Goal: Information Seeking & Learning: Learn about a topic

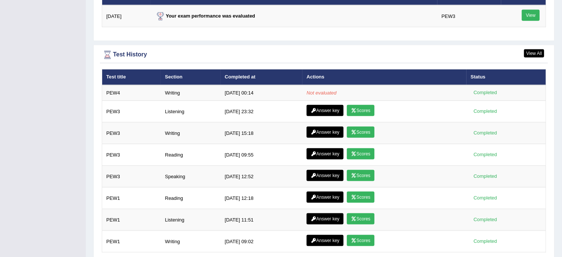
scroll to position [982, 0]
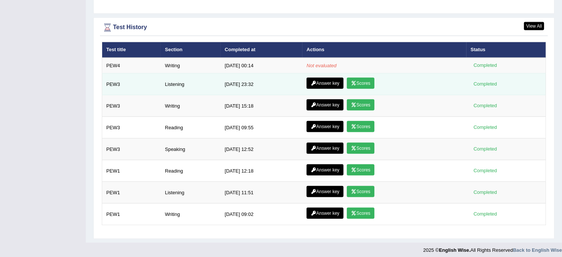
click at [340, 80] on link "Answer key" at bounding box center [325, 83] width 37 height 11
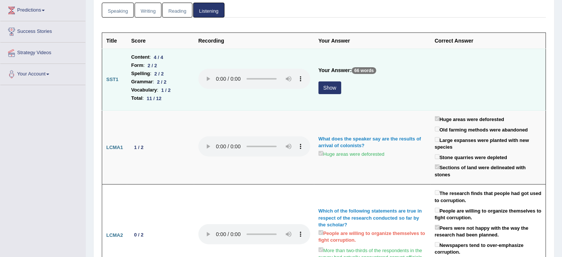
scroll to position [101, 0]
click at [335, 87] on button "Show" at bounding box center [329, 87] width 23 height 13
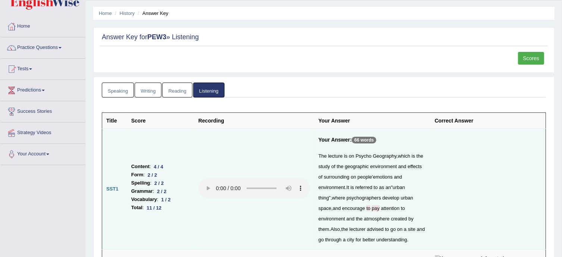
scroll to position [0, 0]
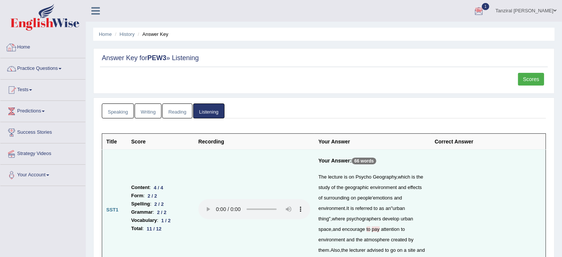
click at [29, 47] on link "Home" at bounding box center [42, 46] width 85 height 19
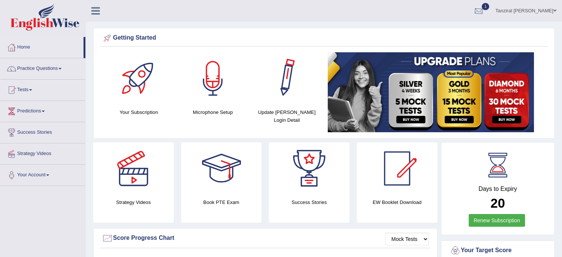
click at [484, 6] on div at bounding box center [478, 11] width 11 height 11
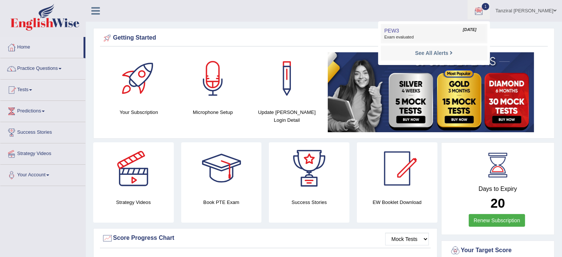
click at [450, 36] on span "Exam evaluated" at bounding box center [433, 37] width 99 height 6
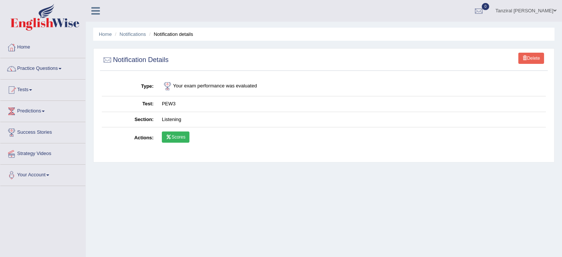
click at [179, 136] on link "Scores" at bounding box center [176, 136] width 28 height 11
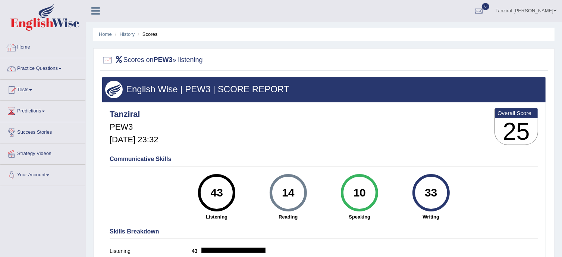
click at [25, 45] on link "Home" at bounding box center [42, 46] width 85 height 19
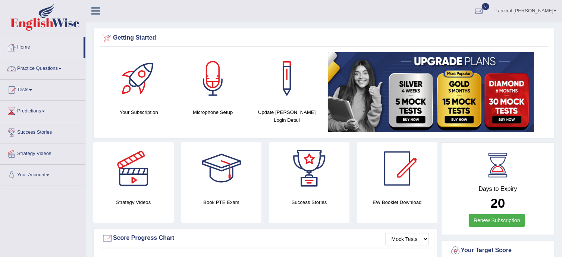
click at [50, 68] on link "Practice Questions" at bounding box center [42, 67] width 85 height 19
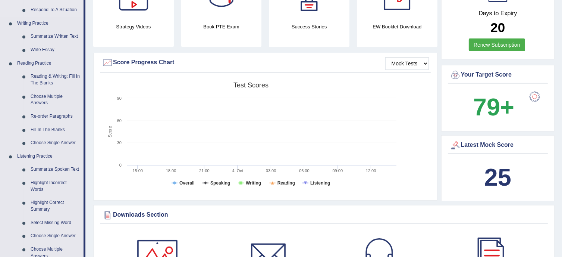
scroll to position [175, 0]
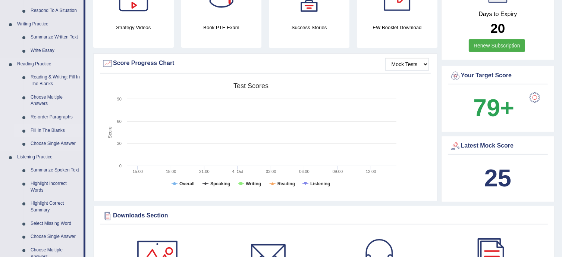
click at [42, 132] on link "Fill In The Blanks" at bounding box center [55, 130] width 56 height 13
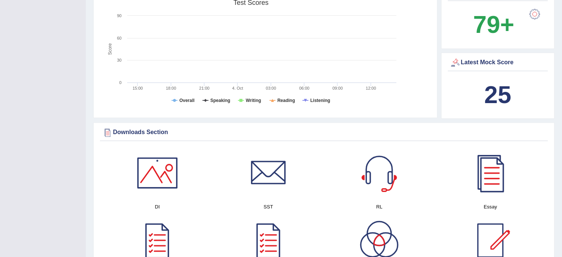
scroll to position [302, 0]
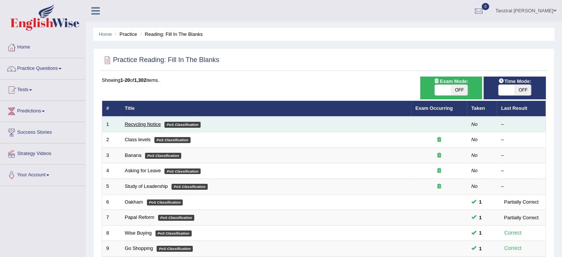
click at [151, 126] on link "Recycling Notice" at bounding box center [143, 124] width 36 height 6
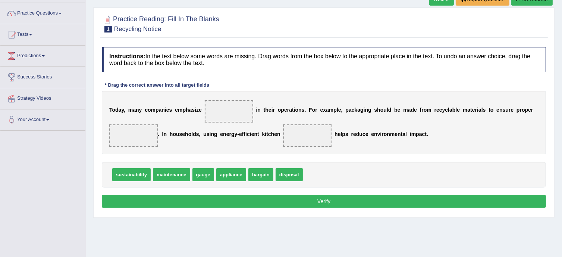
scroll to position [65, 0]
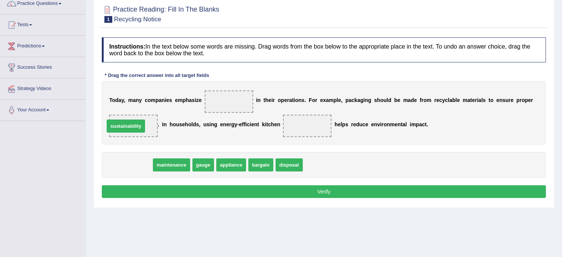
drag, startPoint x: 138, startPoint y: 163, endPoint x: 134, endPoint y: 124, distance: 39.0
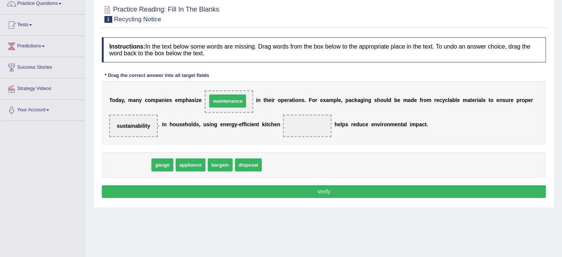
drag, startPoint x: 136, startPoint y: 164, endPoint x: 233, endPoint y: 100, distance: 116.1
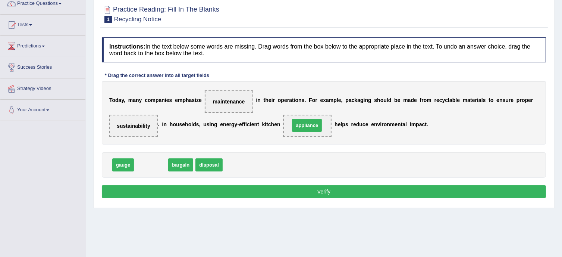
drag, startPoint x: 150, startPoint y: 161, endPoint x: 306, endPoint y: 122, distance: 160.7
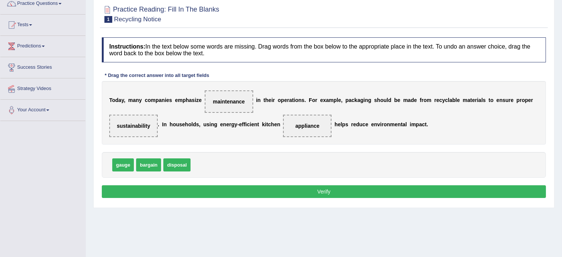
click at [304, 187] on button "Verify" at bounding box center [324, 191] width 444 height 13
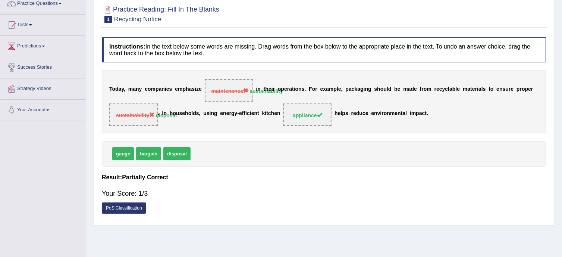
scroll to position [0, 0]
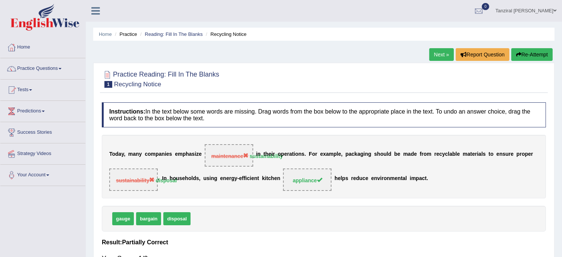
click at [433, 53] on link "Next »" at bounding box center [441, 54] width 25 height 13
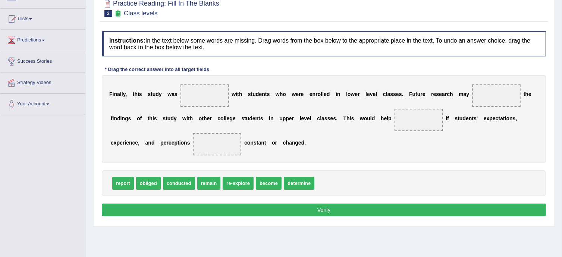
scroll to position [71, 0]
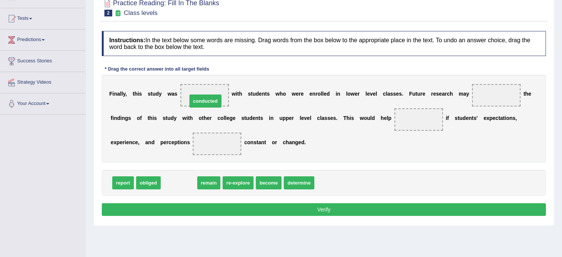
drag, startPoint x: 173, startPoint y: 183, endPoint x: 200, endPoint y: 101, distance: 86.3
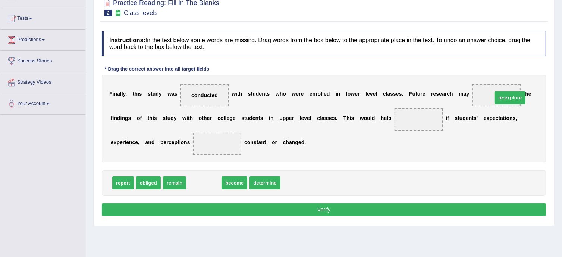
drag, startPoint x: 200, startPoint y: 184, endPoint x: 494, endPoint y: 98, distance: 306.2
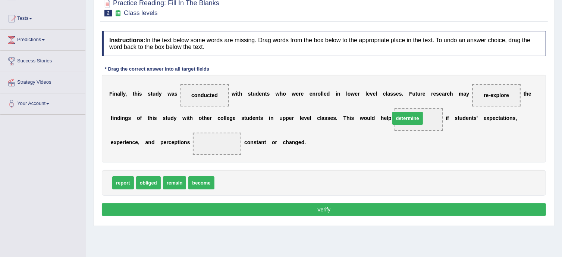
drag, startPoint x: 232, startPoint y: 179, endPoint x: 408, endPoint y: 114, distance: 187.2
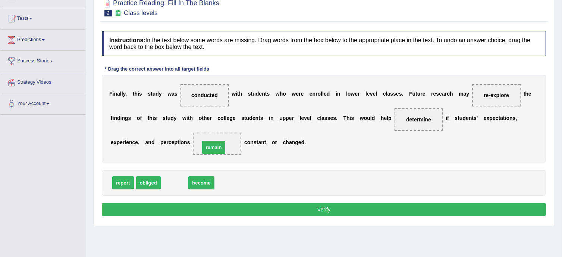
drag, startPoint x: 177, startPoint y: 180, endPoint x: 216, endPoint y: 143, distance: 54.1
click at [298, 206] on button "Verify" at bounding box center [324, 209] width 444 height 13
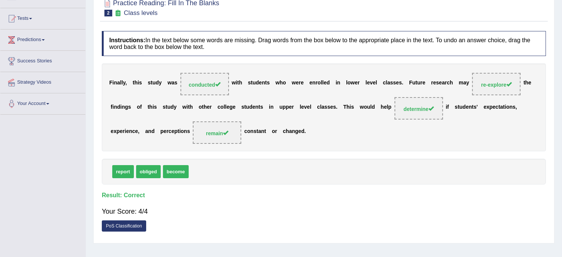
scroll to position [1, 0]
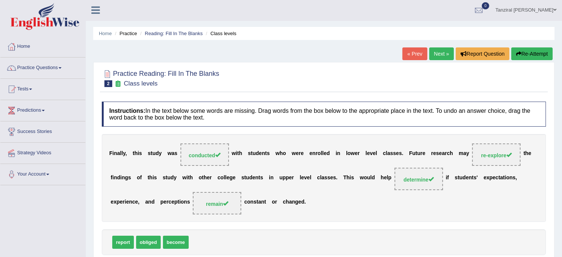
click at [432, 49] on link "Next »" at bounding box center [441, 53] width 25 height 13
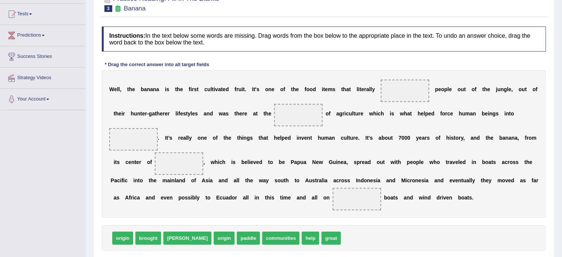
scroll to position [82, 0]
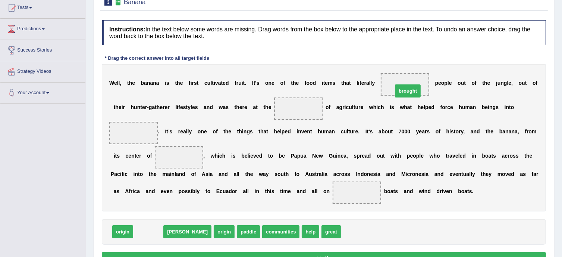
drag, startPoint x: 142, startPoint y: 229, endPoint x: 403, endPoint y: 89, distance: 295.8
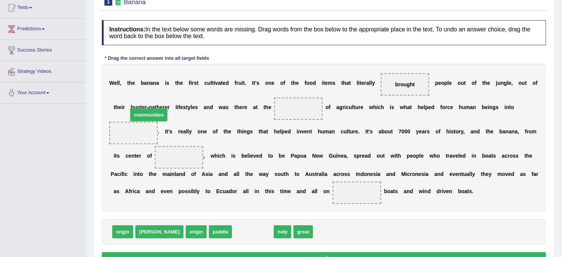
drag, startPoint x: 225, startPoint y: 233, endPoint x: 120, endPoint y: 117, distance: 156.3
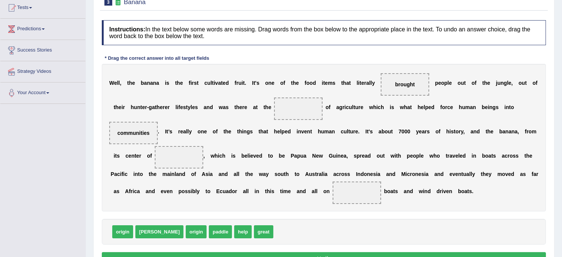
click at [186, 229] on span "origin" at bounding box center [196, 231] width 21 height 13
drag, startPoint x: 164, startPoint y: 229, endPoint x: 175, endPoint y: 155, distance: 75.0
drag, startPoint x: 170, startPoint y: 228, endPoint x: 359, endPoint y: 187, distance: 193.9
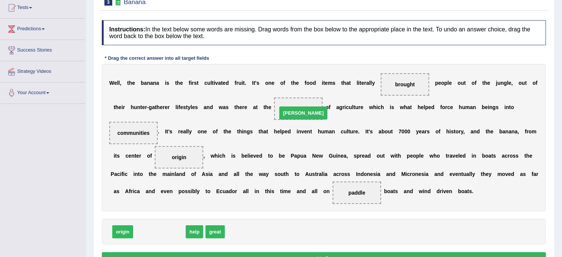
drag, startPoint x: 149, startPoint y: 232, endPoint x: 294, endPoint y: 112, distance: 187.8
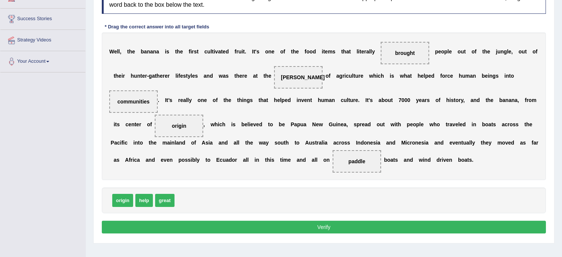
scroll to position [112, 0]
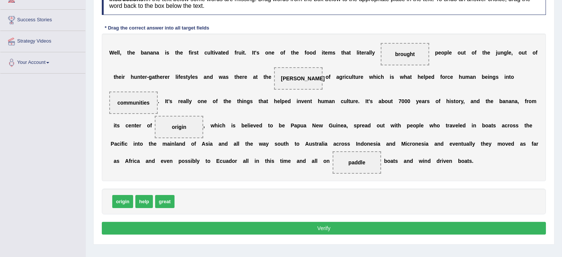
click at [365, 222] on button "Verify" at bounding box center [324, 228] width 444 height 13
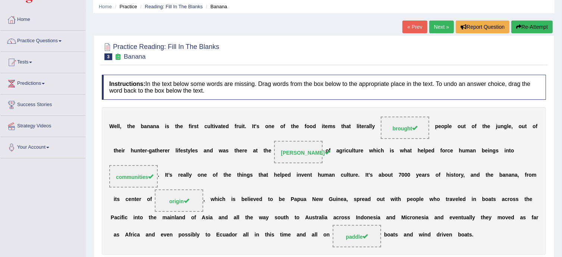
scroll to position [19, 0]
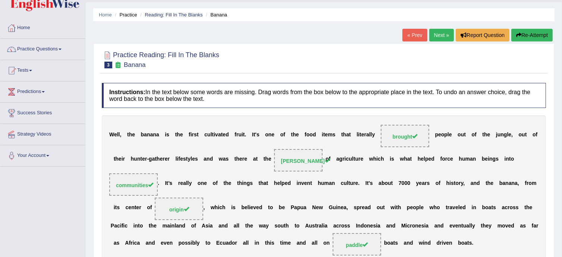
click at [431, 37] on link "Next »" at bounding box center [441, 35] width 25 height 13
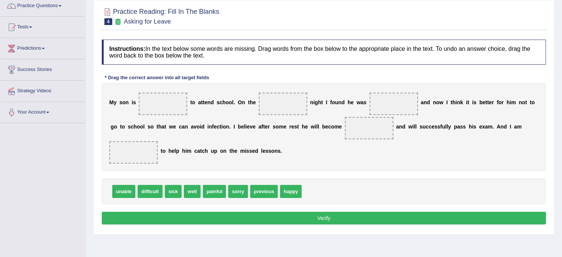
scroll to position [65, 0]
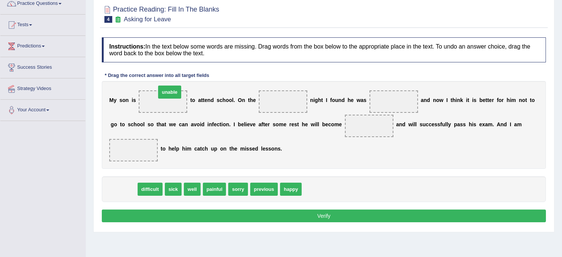
drag, startPoint x: 123, startPoint y: 187, endPoint x: 169, endPoint y: 90, distance: 107.3
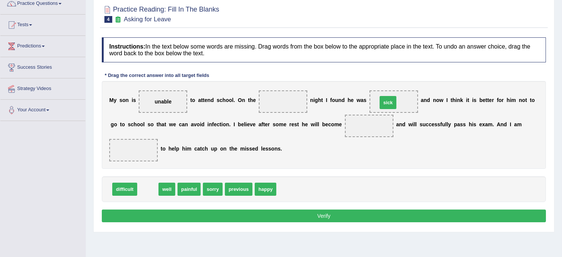
drag, startPoint x: 150, startPoint y: 186, endPoint x: 390, endPoint y: 100, distance: 255.3
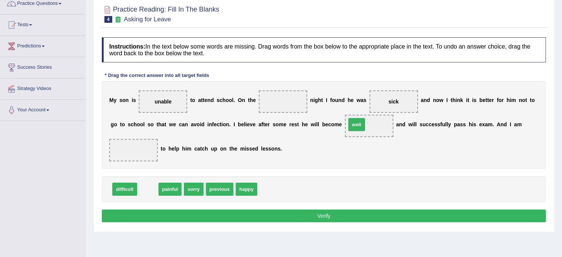
drag, startPoint x: 147, startPoint y: 184, endPoint x: 356, endPoint y: 119, distance: 218.7
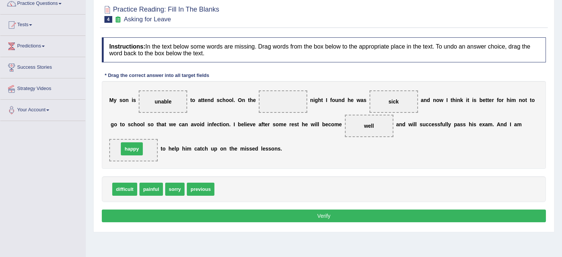
drag, startPoint x: 227, startPoint y: 185, endPoint x: 132, endPoint y: 145, distance: 103.6
drag, startPoint x: 201, startPoint y: 185, endPoint x: 274, endPoint y: 97, distance: 114.9
click at [315, 212] on button "Verify" at bounding box center [324, 215] width 444 height 13
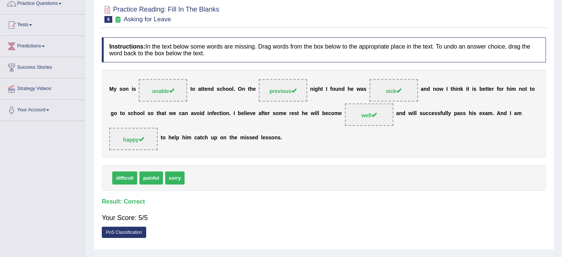
scroll to position [0, 0]
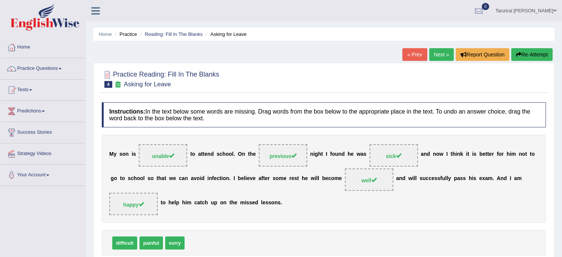
click at [436, 54] on link "Next »" at bounding box center [441, 54] width 25 height 13
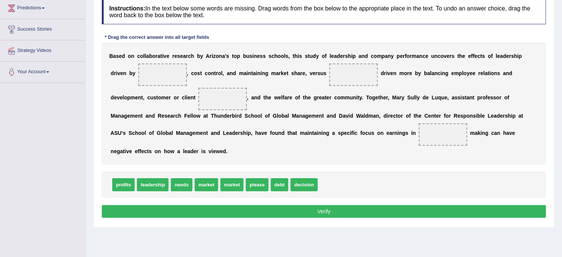
scroll to position [104, 0]
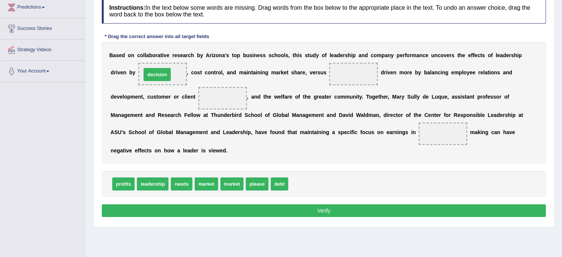
drag, startPoint x: 301, startPoint y: 181, endPoint x: 154, endPoint y: 71, distance: 183.0
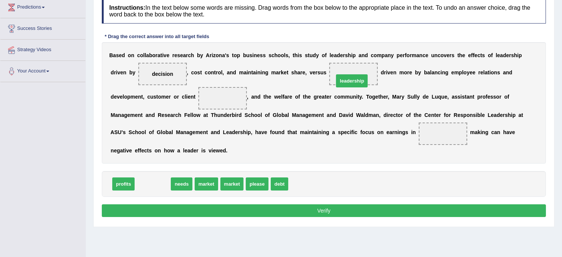
drag, startPoint x: 154, startPoint y: 185, endPoint x: 354, endPoint y: 76, distance: 227.8
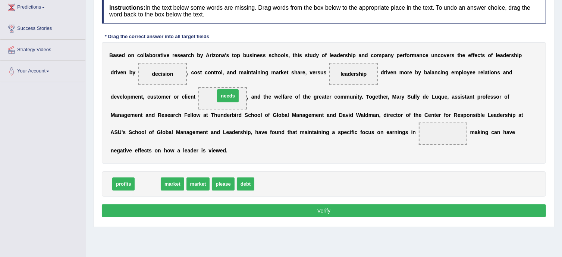
drag, startPoint x: 149, startPoint y: 182, endPoint x: 224, endPoint y: 95, distance: 115.3
drag, startPoint x: 148, startPoint y: 181, endPoint x: 442, endPoint y: 129, distance: 299.2
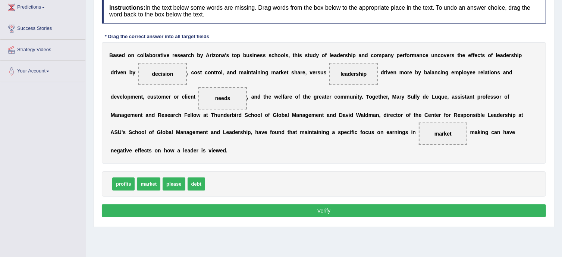
click at [326, 204] on button "Verify" at bounding box center [324, 210] width 444 height 13
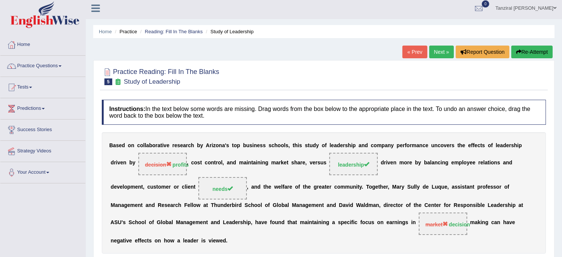
scroll to position [0, 0]
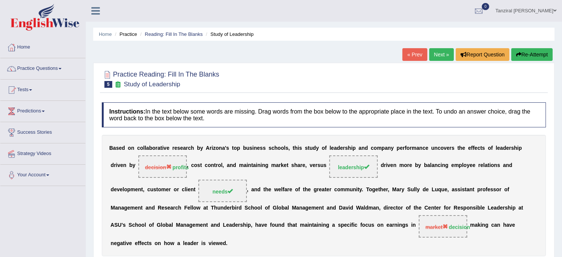
click at [435, 53] on link "Next »" at bounding box center [441, 54] width 25 height 13
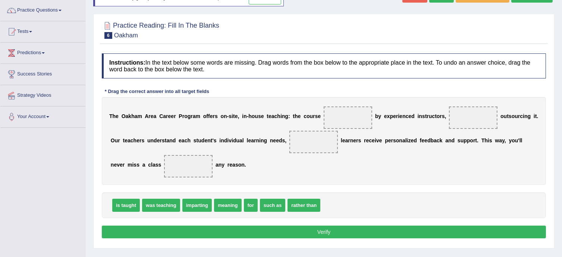
scroll to position [59, 0]
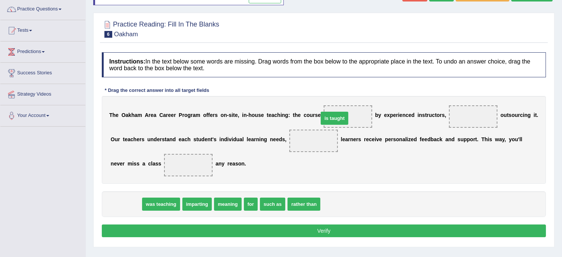
drag, startPoint x: 129, startPoint y: 201, endPoint x: 340, endPoint y: 113, distance: 229.4
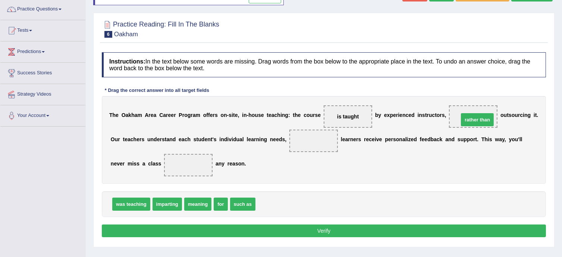
drag, startPoint x: 271, startPoint y: 202, endPoint x: 475, endPoint y: 118, distance: 220.0
drag, startPoint x: 240, startPoint y: 201, endPoint x: 302, endPoint y: 139, distance: 87.8
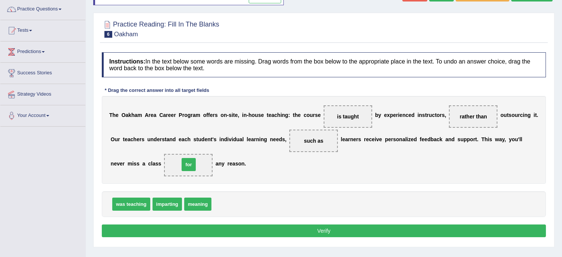
drag, startPoint x: 218, startPoint y: 200, endPoint x: 186, endPoint y: 161, distance: 50.9
click at [330, 231] on button "Verify" at bounding box center [324, 230] width 444 height 13
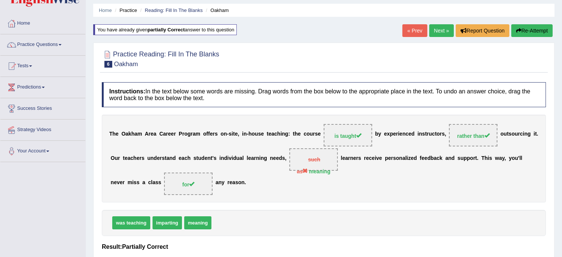
scroll to position [20, 0]
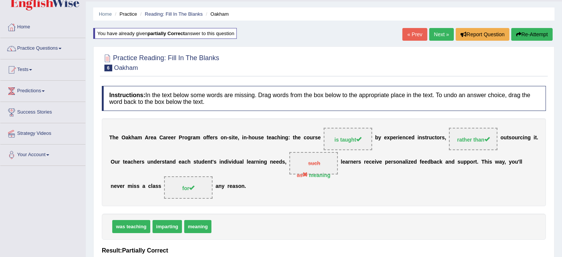
click at [435, 35] on link "Next »" at bounding box center [441, 34] width 25 height 13
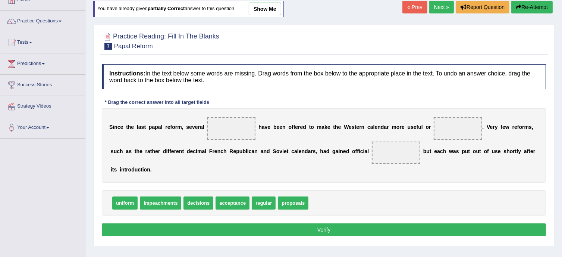
scroll to position [48, 0]
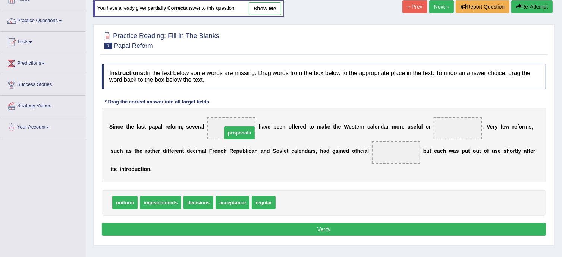
drag, startPoint x: 291, startPoint y: 202, endPoint x: 237, endPoint y: 133, distance: 88.0
drag, startPoint x: 120, startPoint y: 198, endPoint x: 467, endPoint y: 120, distance: 355.4
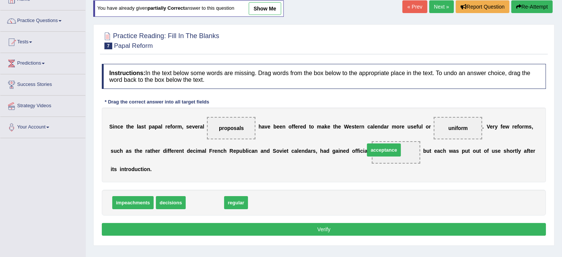
drag, startPoint x: 212, startPoint y: 202, endPoint x: 391, endPoint y: 150, distance: 186.6
click at [386, 225] on button "Verify" at bounding box center [324, 229] width 444 height 13
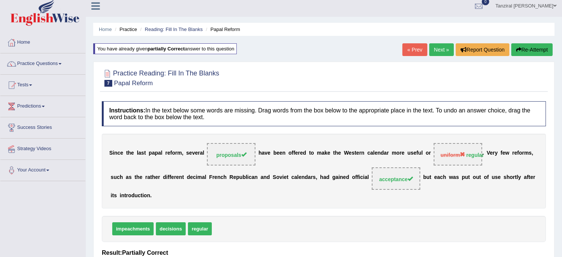
scroll to position [0, 0]
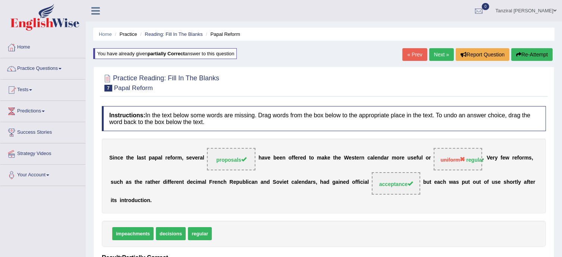
click at [440, 55] on link "Next »" at bounding box center [441, 54] width 25 height 13
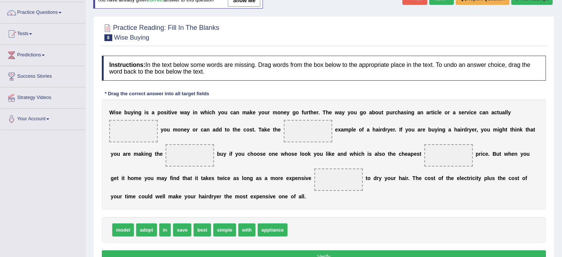
scroll to position [56, 0]
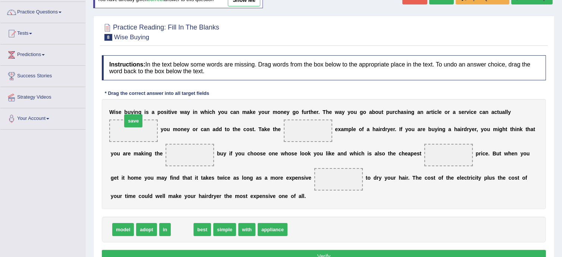
drag, startPoint x: 180, startPoint y: 227, endPoint x: 132, endPoint y: 122, distance: 115.6
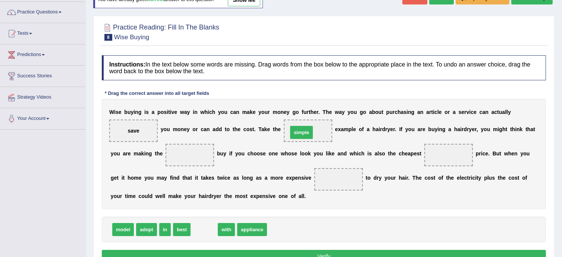
drag, startPoint x: 206, startPoint y: 230, endPoint x: 304, endPoint y: 132, distance: 138.2
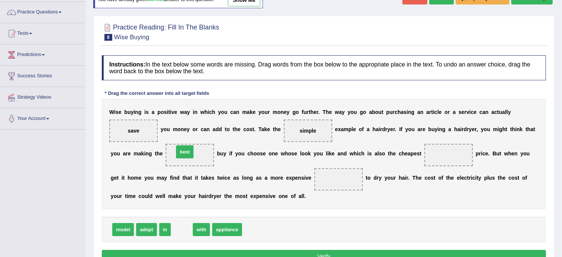
drag, startPoint x: 178, startPoint y: 227, endPoint x: 181, endPoint y: 150, distance: 77.3
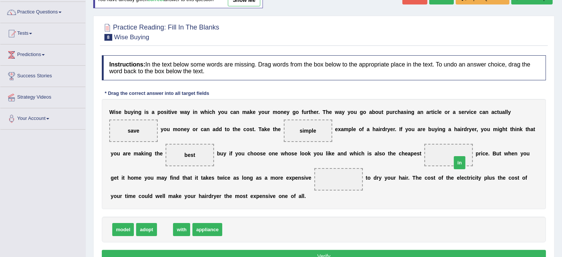
drag, startPoint x: 164, startPoint y: 224, endPoint x: 469, endPoint y: 153, distance: 312.9
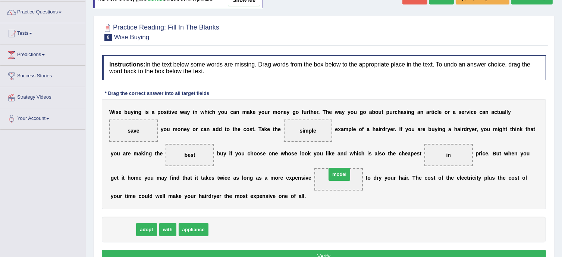
drag, startPoint x: 121, startPoint y: 226, endPoint x: 337, endPoint y: 171, distance: 223.2
click at [327, 253] on button "Verify" at bounding box center [324, 255] width 444 height 13
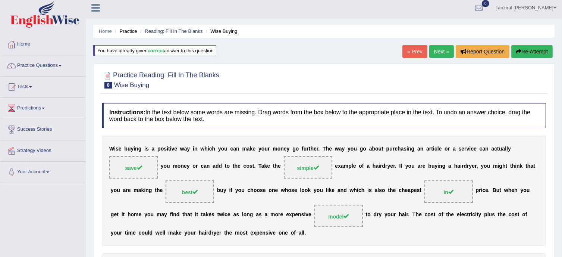
scroll to position [3, 0]
click at [440, 50] on link "Next »" at bounding box center [441, 51] width 25 height 13
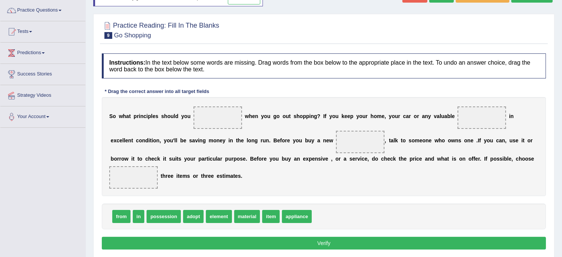
scroll to position [59, 0]
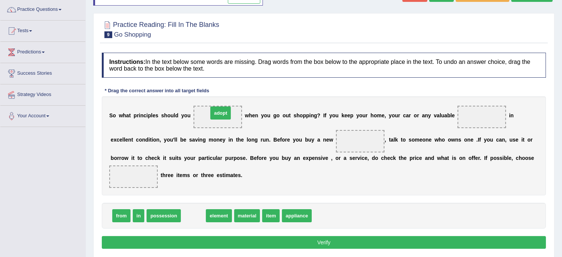
drag, startPoint x: 191, startPoint y: 214, endPoint x: 218, endPoint y: 113, distance: 104.6
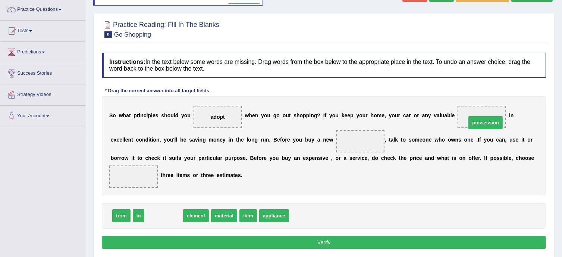
drag, startPoint x: 169, startPoint y: 215, endPoint x: 494, endPoint y: 122, distance: 338.3
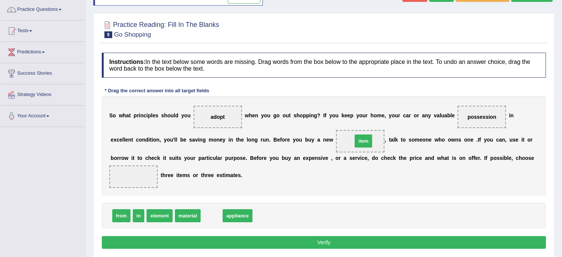
drag, startPoint x: 206, startPoint y: 214, endPoint x: 358, endPoint y: 140, distance: 169.1
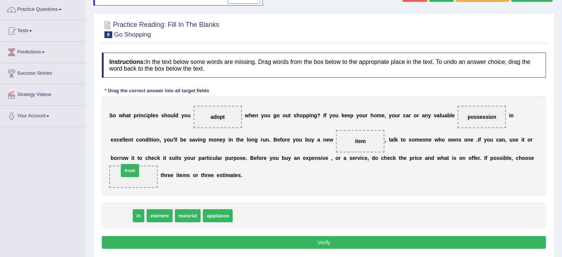
drag, startPoint x: 117, startPoint y: 210, endPoint x: 125, endPoint y: 165, distance: 45.9
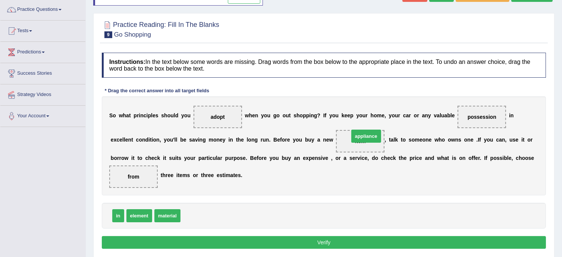
drag, startPoint x: 198, startPoint y: 213, endPoint x: 362, endPoint y: 137, distance: 179.9
click at [327, 242] on button "Verify" at bounding box center [324, 242] width 444 height 13
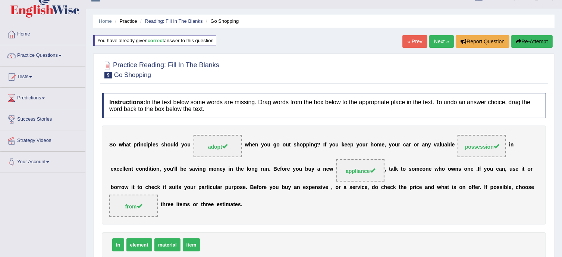
scroll to position [13, 0]
click at [429, 40] on link "Next »" at bounding box center [441, 41] width 25 height 13
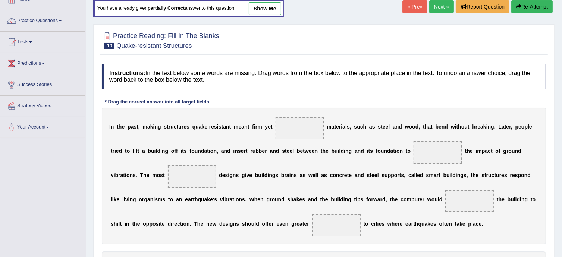
scroll to position [86, 0]
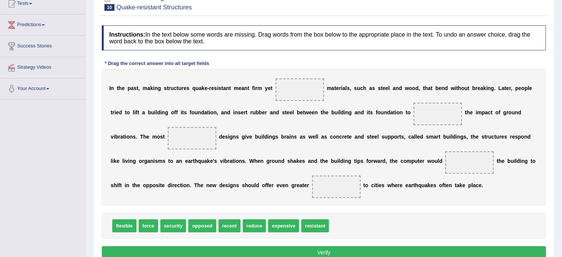
drag, startPoint x: 128, startPoint y: 224, endPoint x: 249, endPoint y: 121, distance: 158.8
drag, startPoint x: 114, startPoint y: 221, endPoint x: 290, endPoint y: 86, distance: 221.8
drag, startPoint x: 227, startPoint y: 225, endPoint x: 386, endPoint y: 129, distance: 185.7
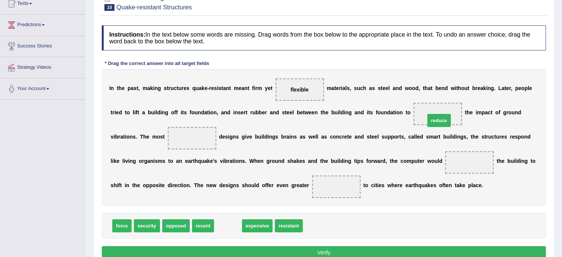
drag, startPoint x: 222, startPoint y: 221, endPoint x: 432, endPoint y: 114, distance: 235.8
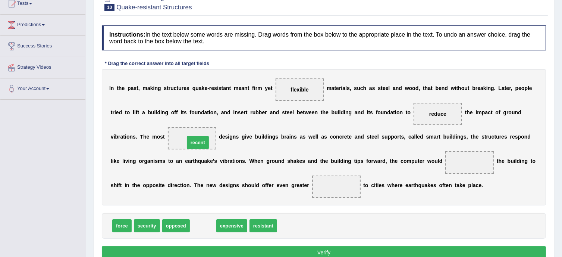
drag, startPoint x: 204, startPoint y: 227, endPoint x: 198, endPoint y: 138, distance: 88.6
drag, startPoint x: 122, startPoint y: 224, endPoint x: 330, endPoint y: 142, distance: 223.3
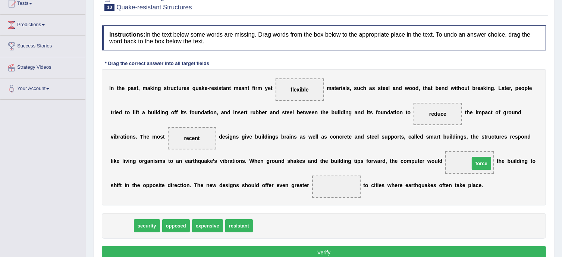
drag, startPoint x: 121, startPoint y: 217, endPoint x: 463, endPoint y: 155, distance: 348.0
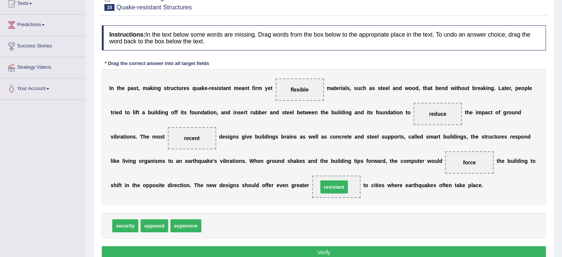
drag, startPoint x: 217, startPoint y: 224, endPoint x: 334, endPoint y: 185, distance: 123.0
click at [331, 248] on button "Verify" at bounding box center [324, 252] width 444 height 13
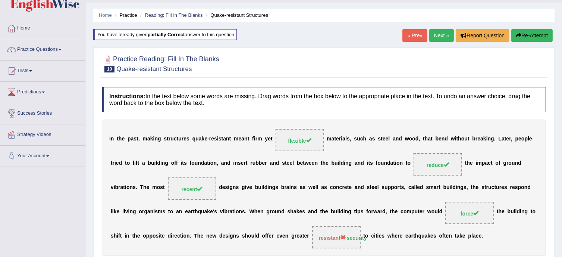
scroll to position [0, 0]
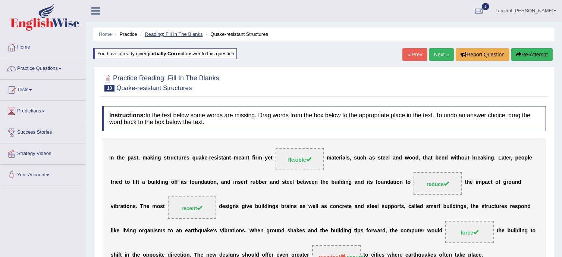
click at [187, 34] on link "Reading: Fill In The Blanks" at bounding box center [174, 34] width 58 height 6
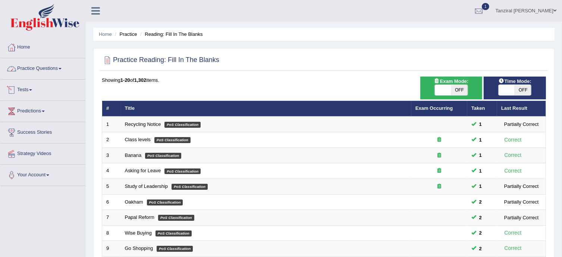
click at [42, 69] on link "Practice Questions" at bounding box center [42, 67] width 85 height 19
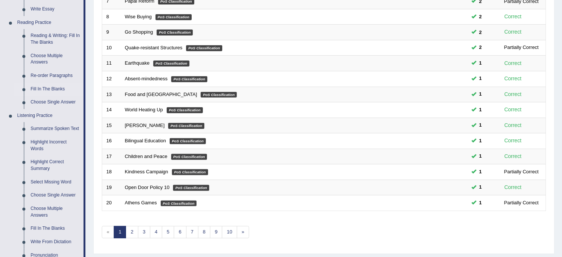
scroll to position [216, 0]
click at [53, 88] on link "Fill In The Blanks" at bounding box center [55, 88] width 56 height 13
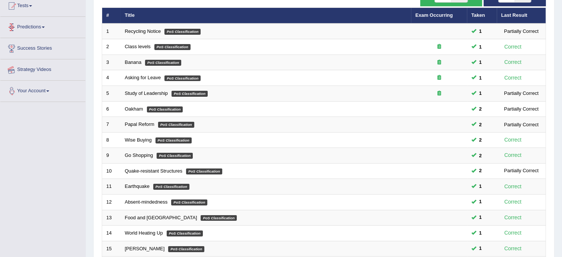
scroll to position [106, 0]
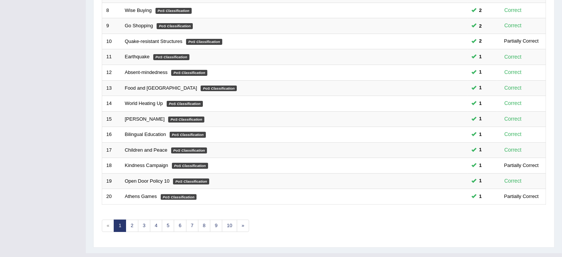
scroll to position [235, 0]
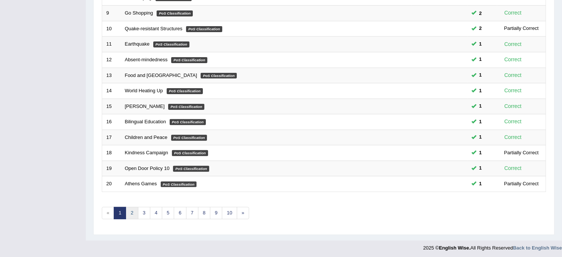
click at [135, 210] on link "2" at bounding box center [132, 213] width 12 height 12
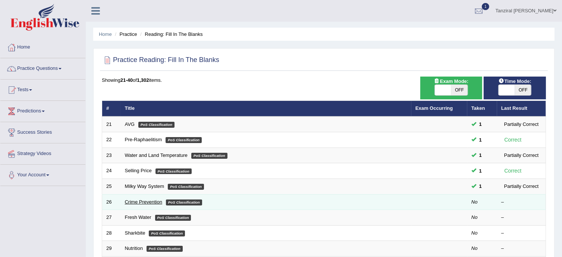
drag, startPoint x: 153, startPoint y: 202, endPoint x: 147, endPoint y: 201, distance: 5.8
click at [147, 201] on link "Crime Prevention" at bounding box center [143, 202] width 37 height 6
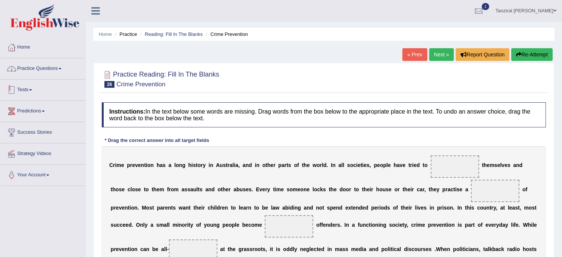
click at [48, 70] on link "Practice Questions" at bounding box center [42, 67] width 85 height 19
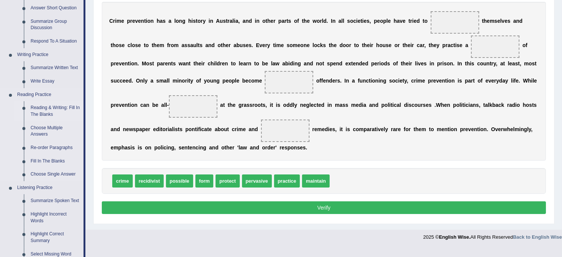
scroll to position [146, 0]
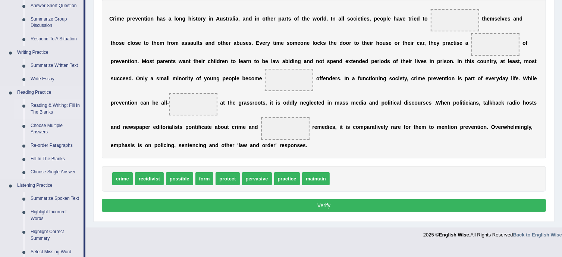
click at [40, 107] on link "Reading & Writing: Fill In The Blanks" at bounding box center [55, 109] width 56 height 20
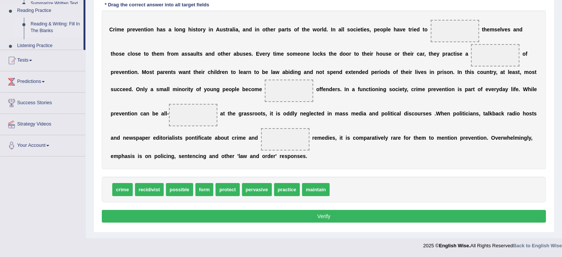
scroll to position [135, 0]
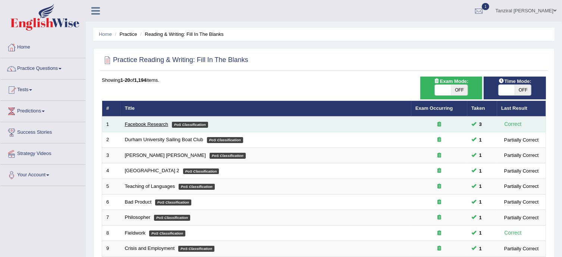
click at [139, 123] on link "Facebook Research" at bounding box center [146, 124] width 43 height 6
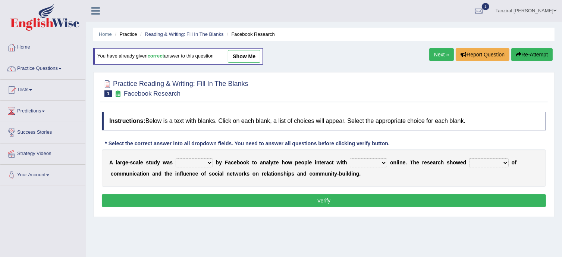
click at [208, 161] on select "surveyed had asked made" at bounding box center [194, 162] width 37 height 9
select select "made"
click at [176, 158] on select "surveyed had asked made" at bounding box center [194, 162] width 37 height 9
click at [363, 163] on select "together all each other another" at bounding box center [368, 162] width 37 height 9
select select "each other"
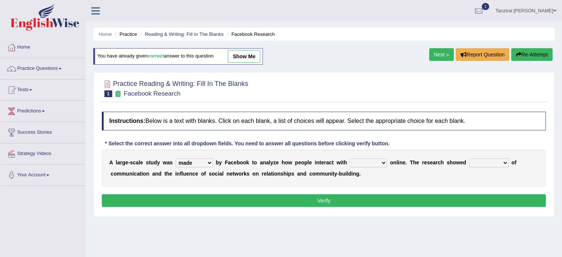
click at [350, 158] on select "together all each other another" at bounding box center [368, 162] width 37 height 9
click at [490, 163] on select "advantages standards fellowships patterns" at bounding box center [489, 162] width 40 height 9
select select "patterns"
click at [469, 158] on select "advantages standards fellowships patterns" at bounding box center [489, 162] width 40 height 9
click at [464, 198] on button "Verify" at bounding box center [324, 200] width 444 height 13
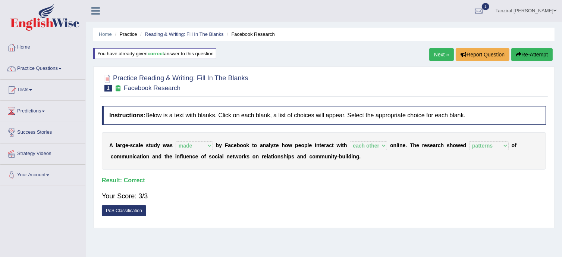
click at [444, 56] on link "Next »" at bounding box center [441, 54] width 25 height 13
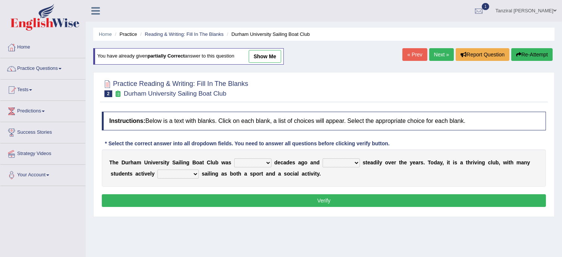
click at [266, 160] on select "found fund founded find" at bounding box center [252, 162] width 37 height 9
select select "founded"
click at [234, 158] on select "found fund founded find" at bounding box center [252, 162] width 37 height 9
click at [348, 158] on select "grow growing has grown grown" at bounding box center [341, 162] width 37 height 9
select select "growing"
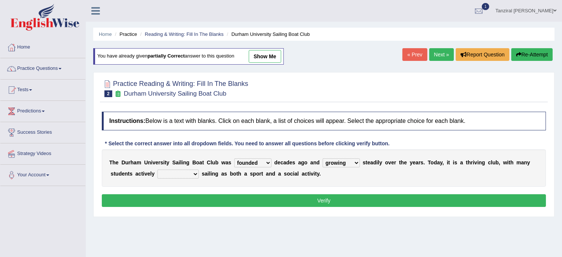
click at [323, 158] on select "grow growing has grown grown" at bounding box center [341, 162] width 37 height 9
click at [188, 176] on select "enjoy enjoyed are enjoying enjoying" at bounding box center [177, 173] width 41 height 9
select select "enjoying"
click at [157, 169] on select "enjoy enjoyed are enjoying enjoying" at bounding box center [177, 173] width 41 height 9
click at [219, 198] on button "Verify" at bounding box center [324, 200] width 444 height 13
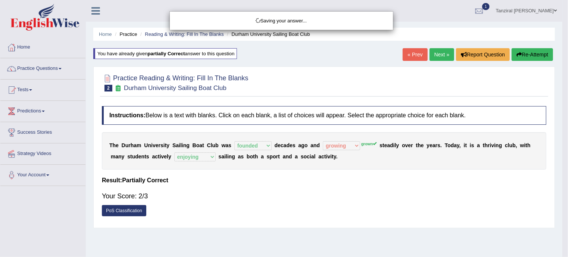
click at [438, 53] on div "Saving your answer..." at bounding box center [284, 128] width 568 height 257
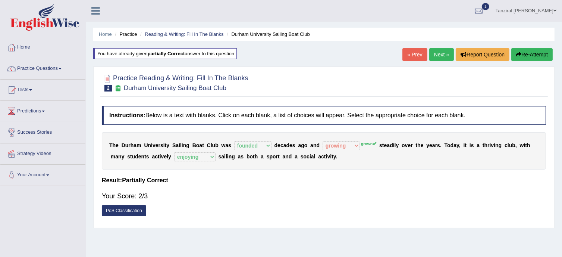
click at [435, 52] on link "Next »" at bounding box center [441, 54] width 25 height 13
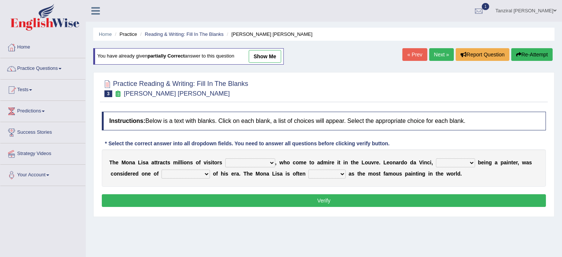
click at [266, 162] on select "around the year the all year all year round per year" at bounding box center [250, 162] width 50 height 9
select select "per year"
click at [225, 158] on select "around the year the all year all year round per year" at bounding box center [250, 162] width 50 height 9
click at [456, 163] on select "rather than as much as as well as as long as" at bounding box center [455, 162] width 39 height 9
select select "as well as"
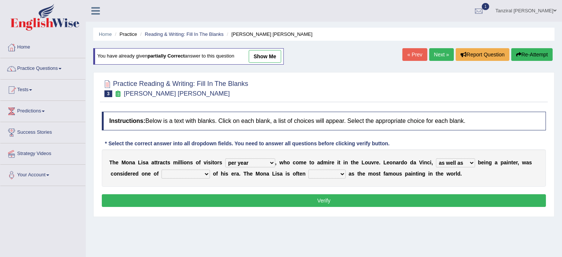
click at [436, 158] on select "rather than as much as as well as as long as" at bounding box center [455, 162] width 39 height 9
click at [205, 171] on select "better artists artist the better artist the best artists" at bounding box center [185, 173] width 48 height 9
select select "the best artists"
click at [161, 169] on select "better artists artist the better artist the best artists" at bounding box center [185, 173] width 48 height 9
click at [340, 172] on select "classified suggested predicted described" at bounding box center [326, 173] width 37 height 9
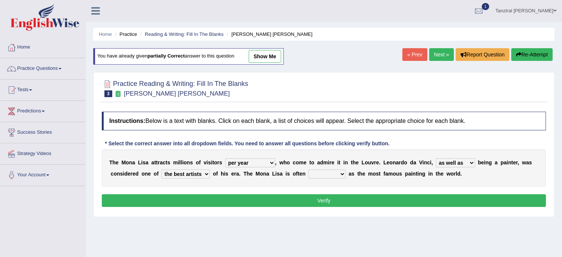
select select "described"
click at [308, 169] on select "classified suggested predicted described" at bounding box center [326, 173] width 37 height 9
click at [327, 197] on button "Verify" at bounding box center [324, 200] width 444 height 13
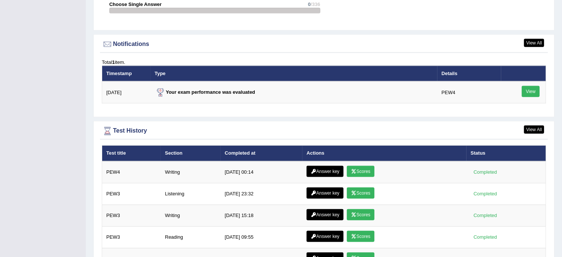
scroll to position [988, 0]
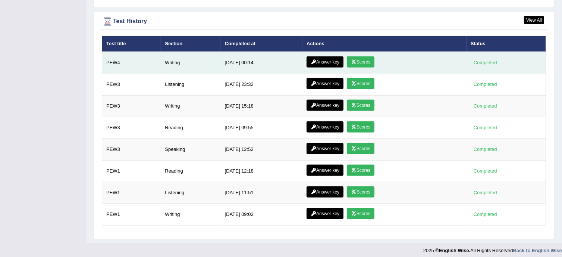
click at [332, 56] on link "Answer key" at bounding box center [325, 61] width 37 height 11
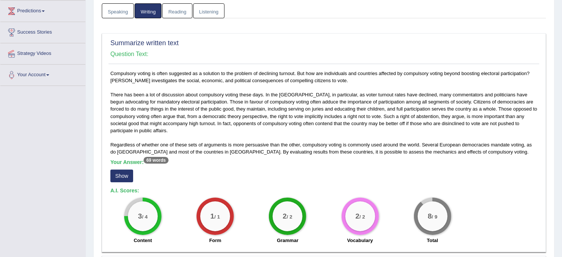
scroll to position [132, 0]
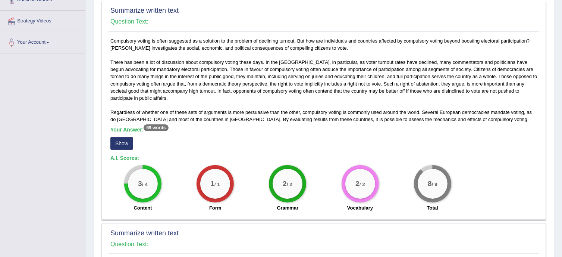
click at [122, 141] on button "Show" at bounding box center [121, 143] width 23 height 13
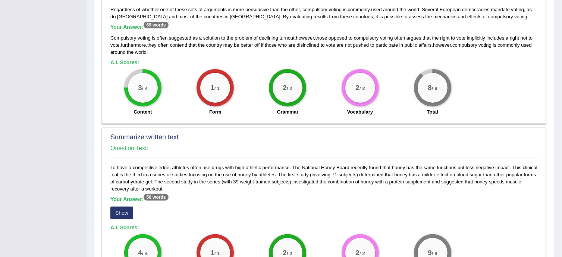
scroll to position [298, 0]
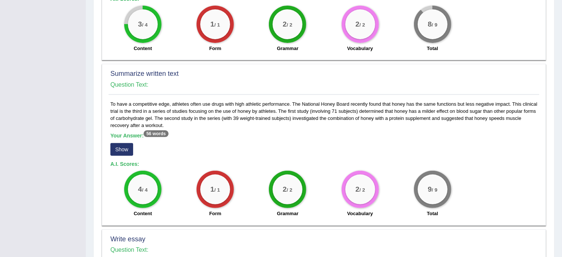
click at [114, 150] on button "Show" at bounding box center [121, 149] width 23 height 13
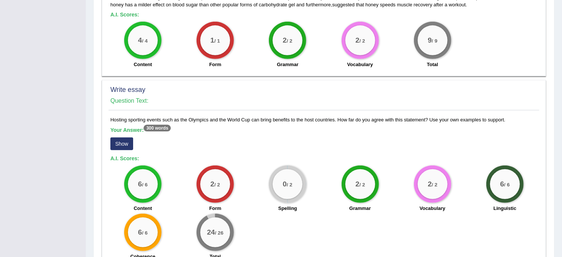
scroll to position [492, 0]
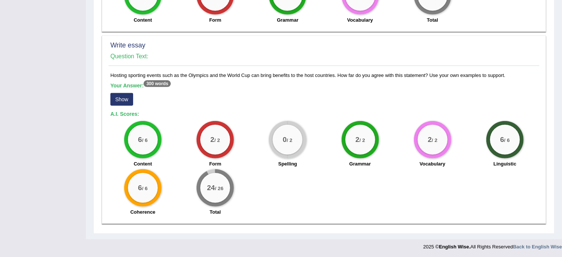
click at [122, 99] on button "Show" at bounding box center [121, 99] width 23 height 13
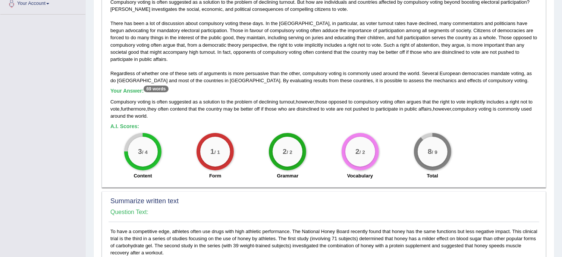
scroll to position [0, 0]
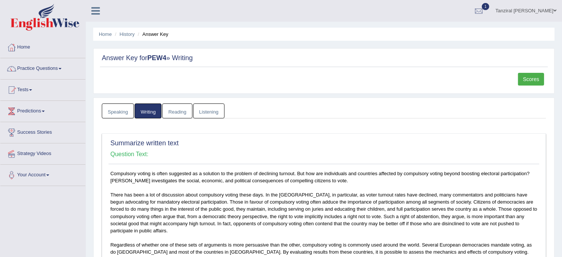
click at [533, 82] on link "Scores" at bounding box center [531, 79] width 26 height 13
